Goal: Register for event/course

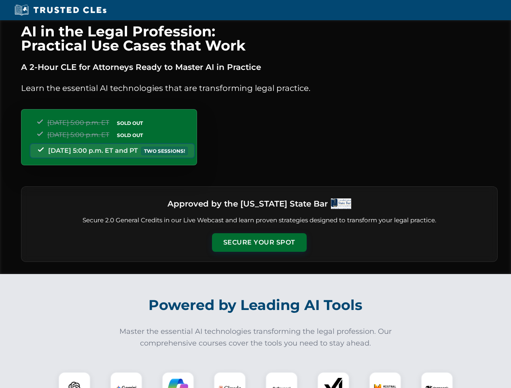
click at [259, 243] on button "Secure Your Spot" at bounding box center [259, 242] width 95 height 19
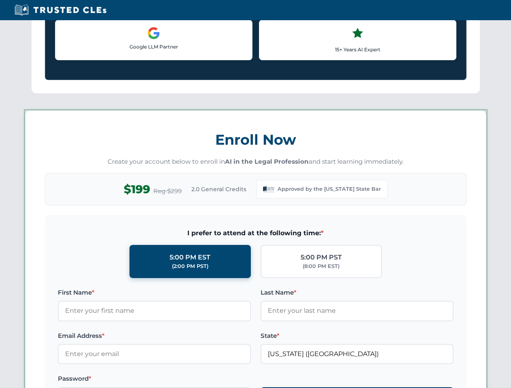
click at [126, 380] on label "Password *" at bounding box center [154, 379] width 193 height 10
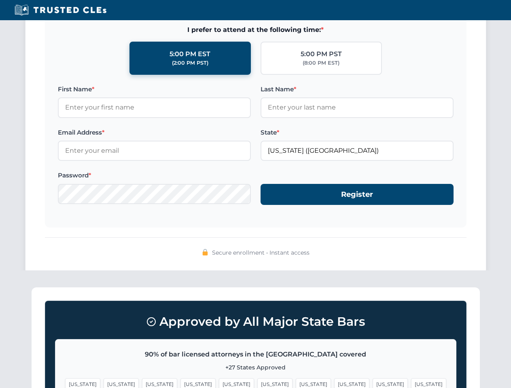
click at [257, 380] on span "[US_STATE]" at bounding box center [274, 385] width 35 height 12
click at [296, 380] on span "[US_STATE]" at bounding box center [313, 385] width 35 height 12
click at [372, 380] on span "[US_STATE]" at bounding box center [389, 385] width 35 height 12
